Goal: Check status

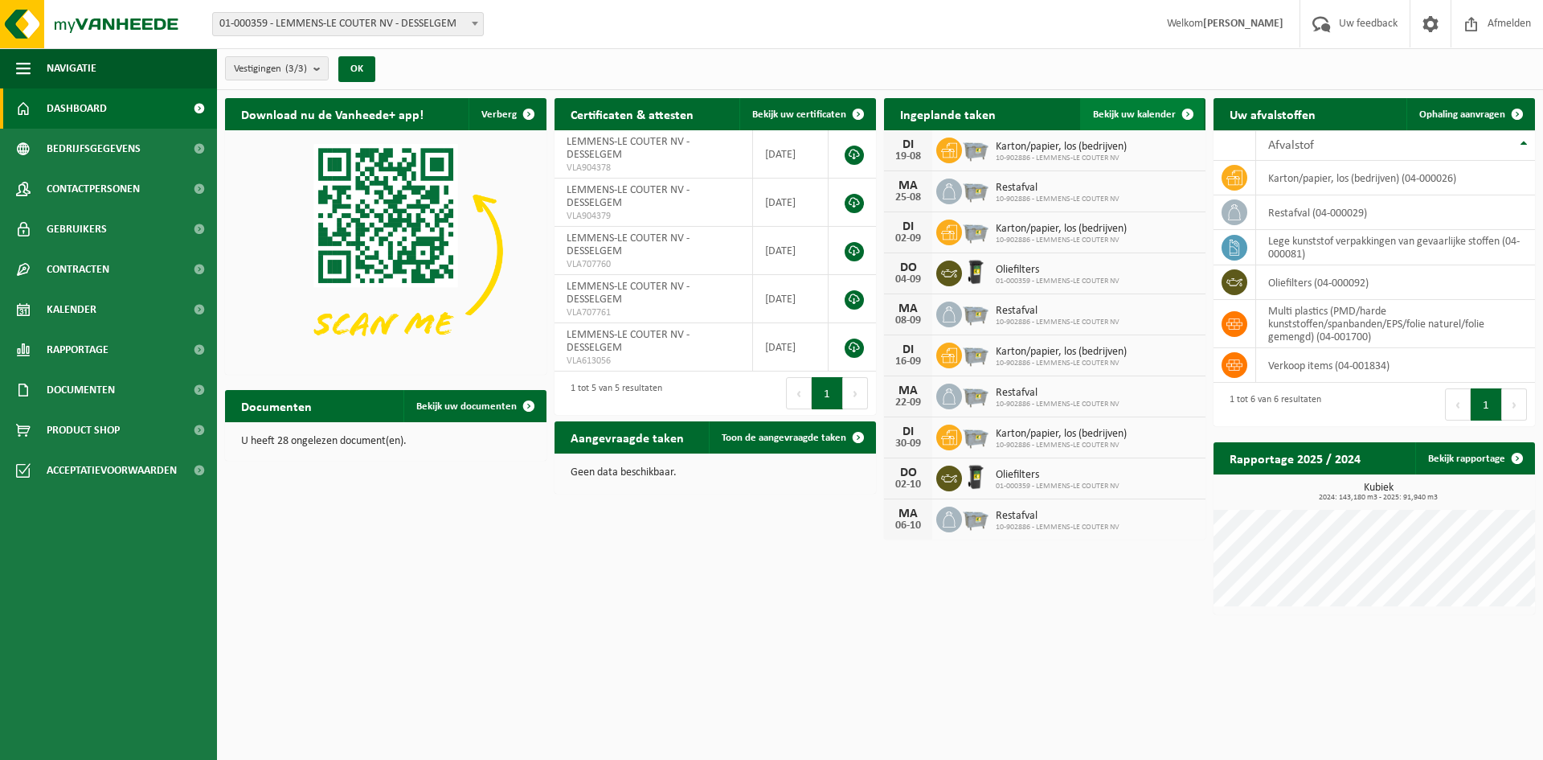
click at [1132, 121] on link "Bekijk uw kalender" at bounding box center [1142, 114] width 124 height 32
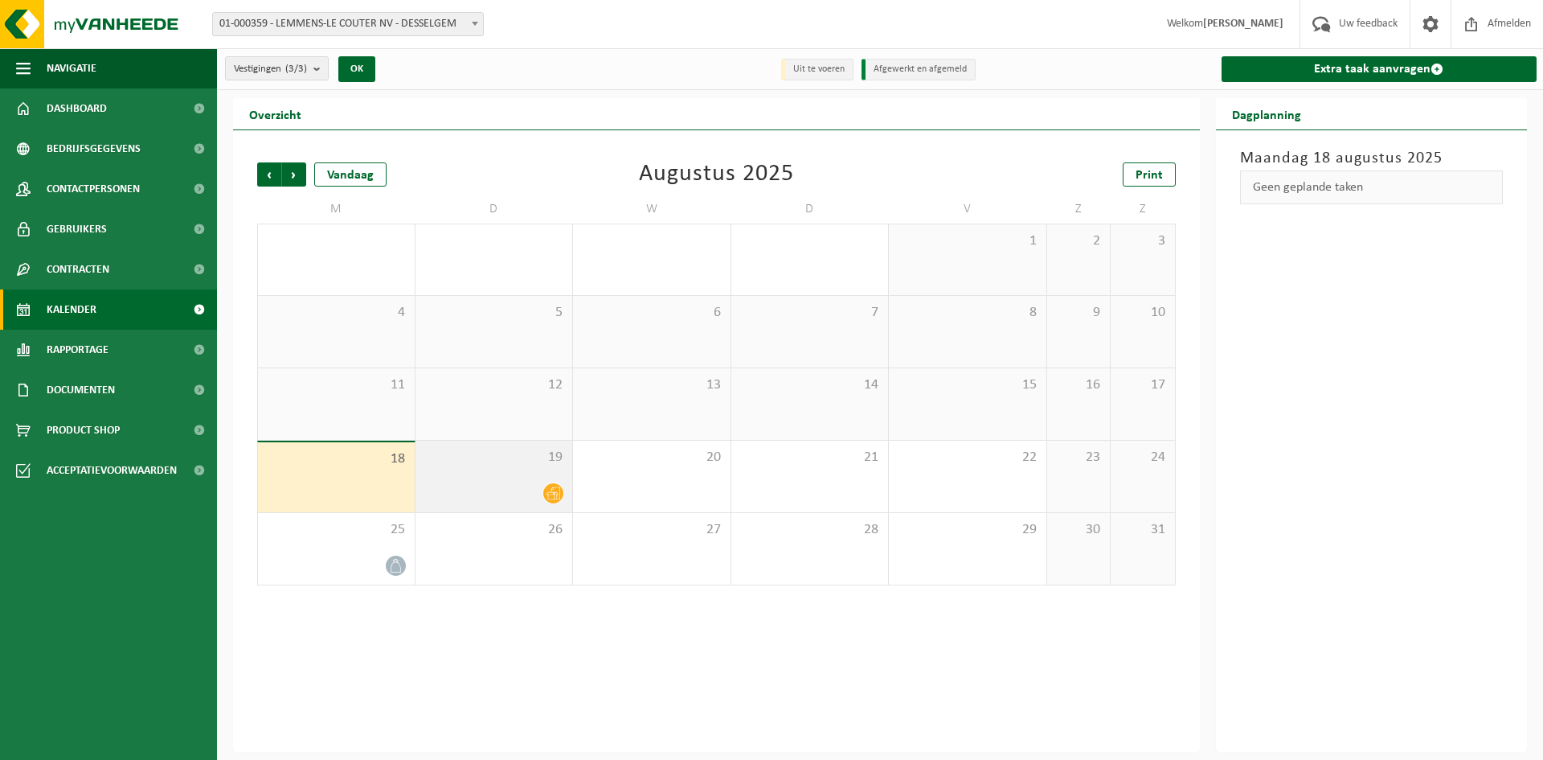
click at [524, 464] on span "19" at bounding box center [494, 458] width 141 height 18
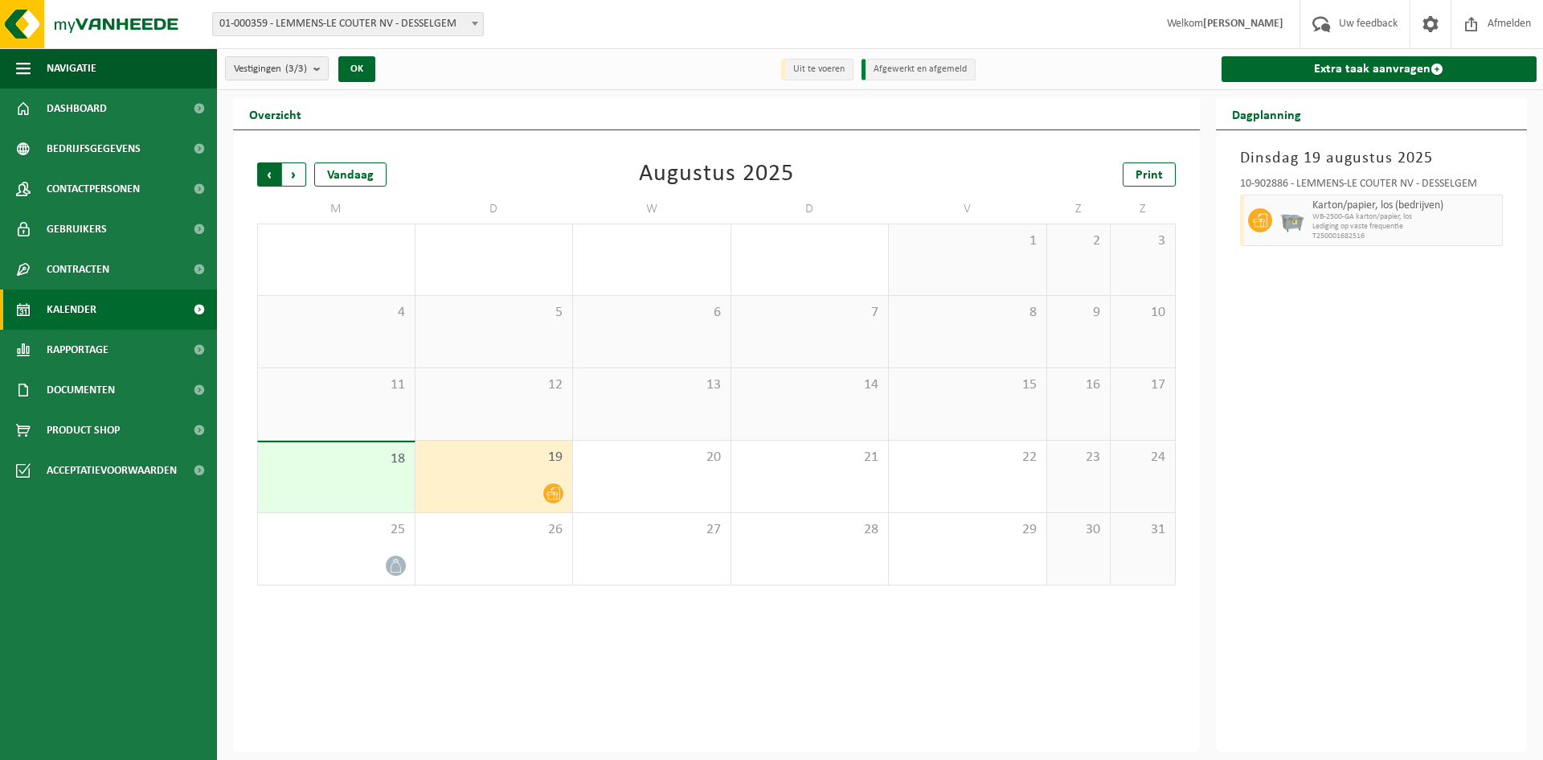
click at [300, 177] on span "Volgende" at bounding box center [294, 174] width 24 height 24
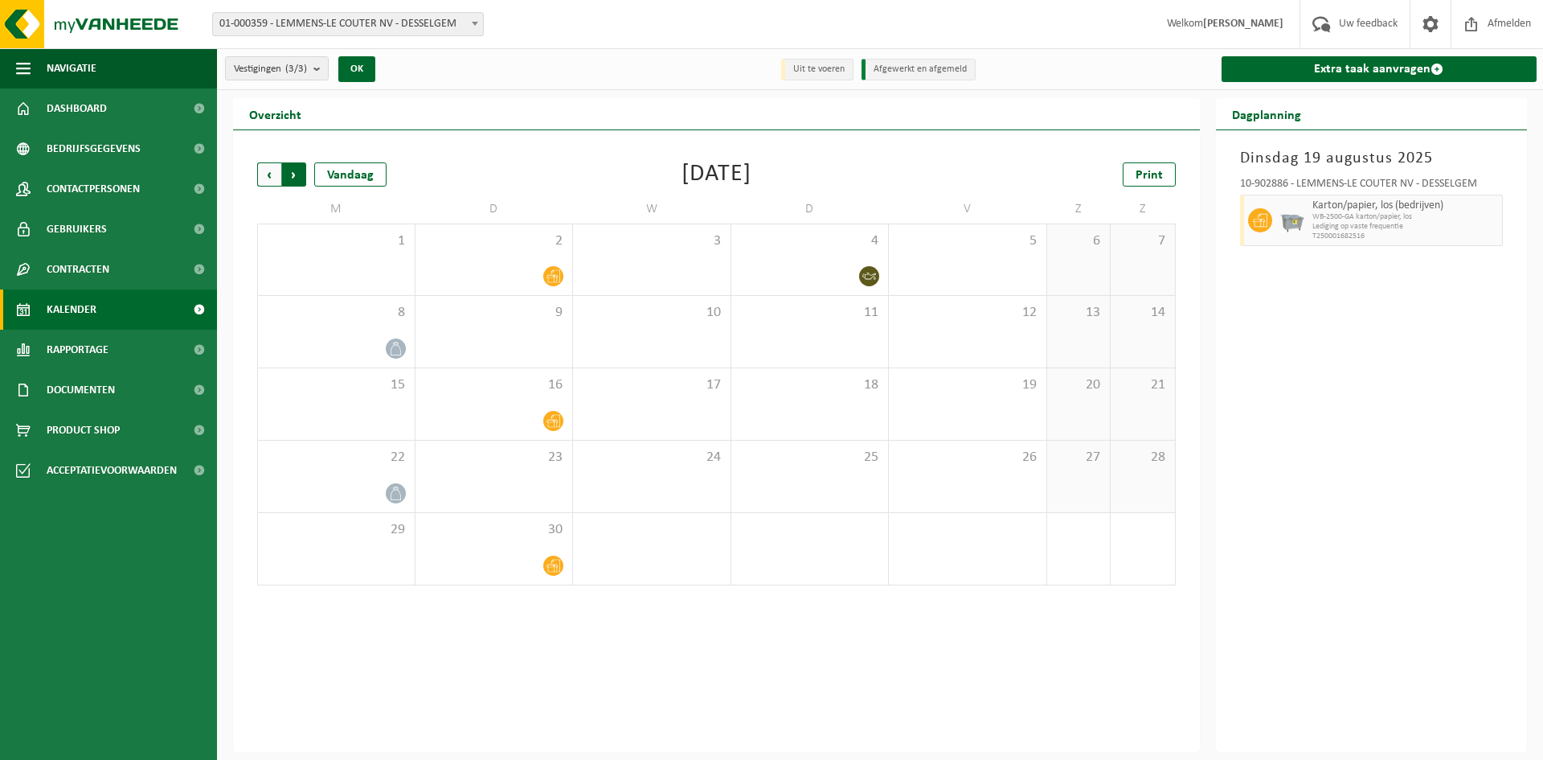
click at [272, 173] on span "Vorige" at bounding box center [269, 174] width 24 height 24
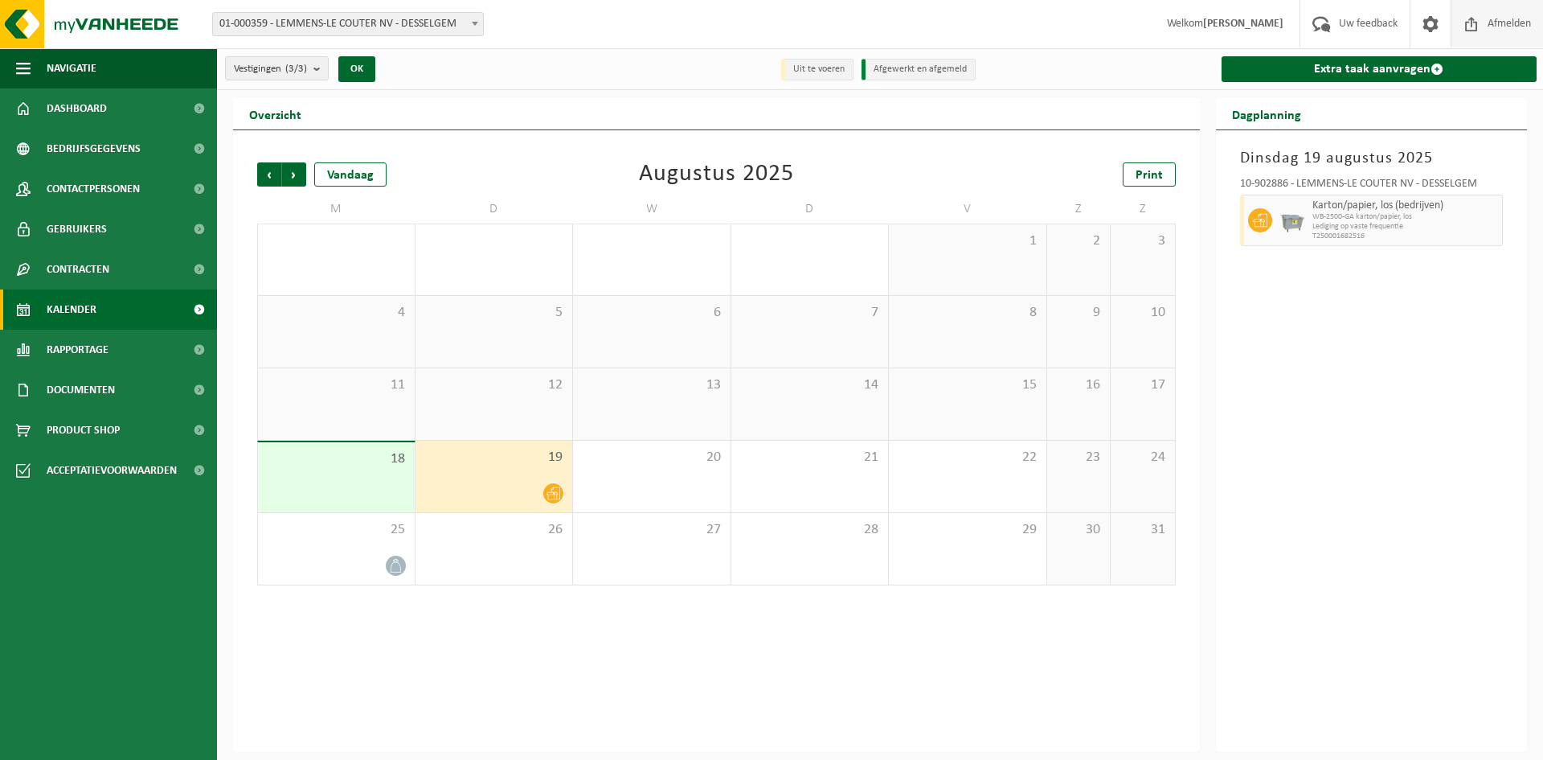
click at [1513, 18] on span "Afmelden" at bounding box center [1509, 23] width 51 height 47
